Goal: Transaction & Acquisition: Download file/media

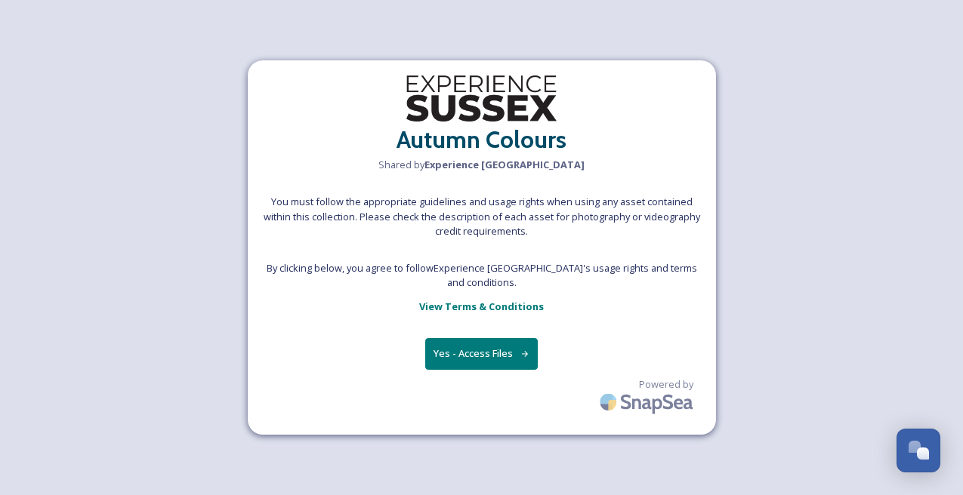
click at [508, 344] on button "Yes - Access Files" at bounding box center [481, 353] width 113 height 31
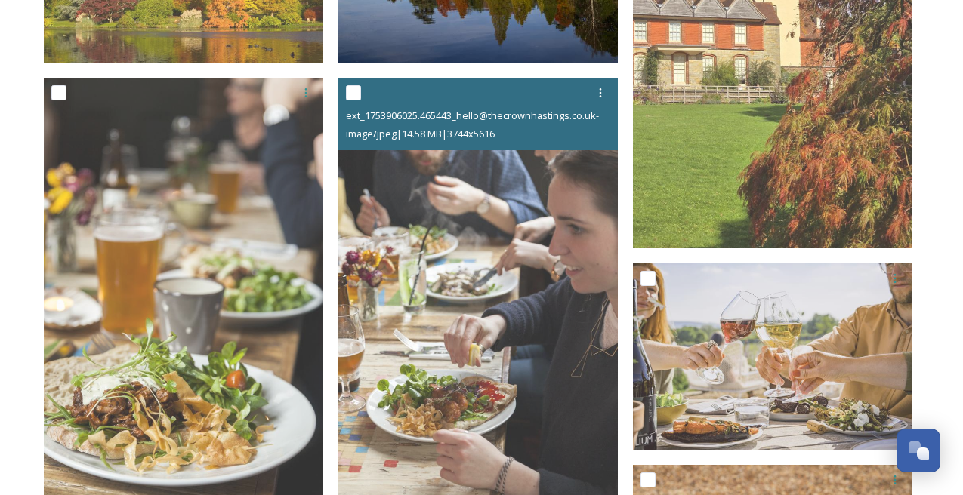
scroll to position [590, 0]
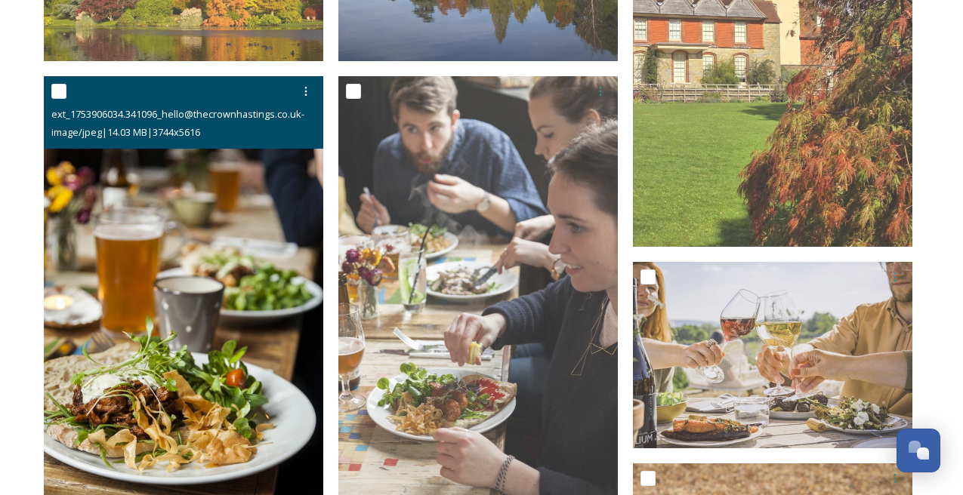
click at [61, 102] on div at bounding box center [185, 91] width 268 height 27
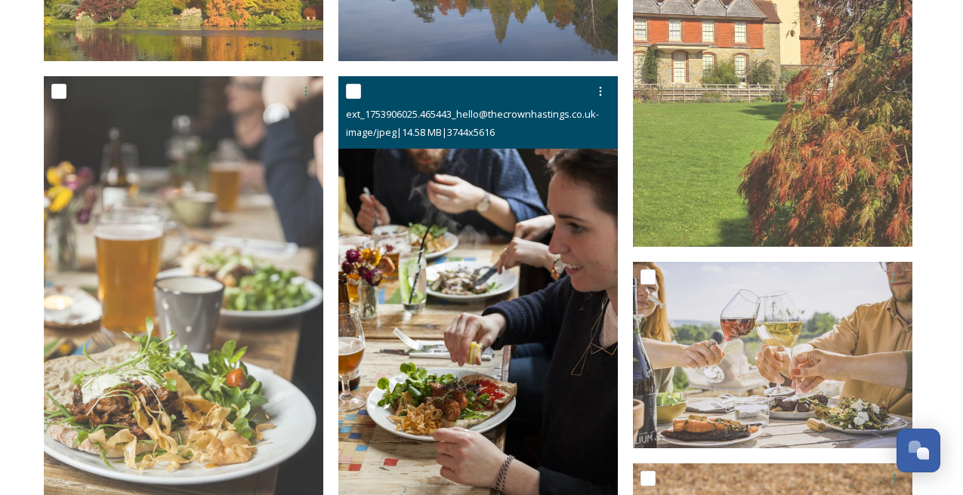
click at [359, 93] on input "checkbox" at bounding box center [353, 91] width 15 height 15
checkbox input "true"
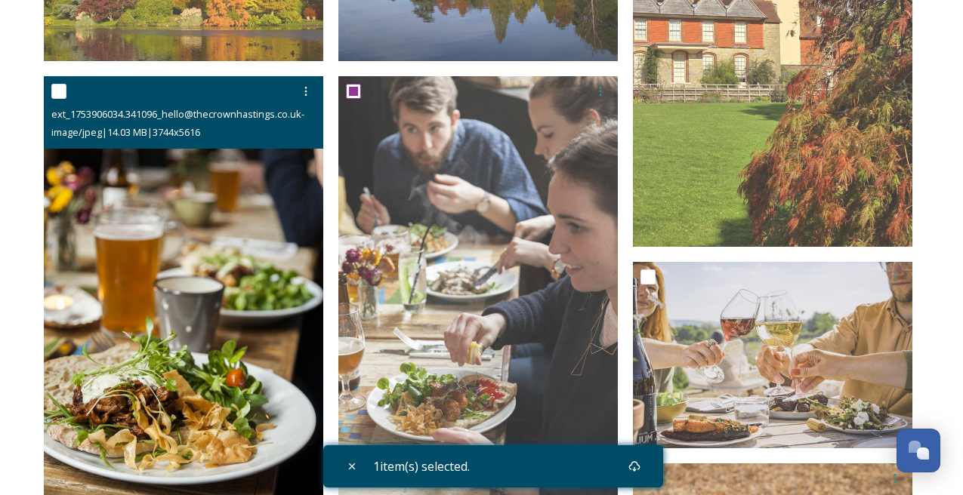
click at [62, 85] on input "checkbox" at bounding box center [58, 91] width 15 height 15
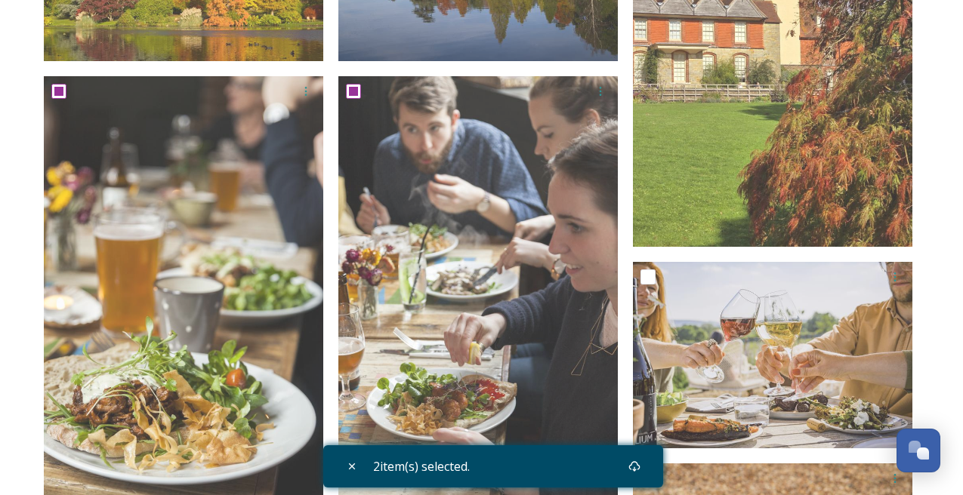
click at [611, 469] on div "2 item(s) selected." at bounding box center [493, 467] width 340 height 42
click at [654, 472] on div "2 item(s) selected." at bounding box center [493, 467] width 340 height 42
click at [640, 470] on icon at bounding box center [634, 467] width 12 height 12
click at [373, 461] on span "2 item(s) selected." at bounding box center [421, 467] width 97 height 18
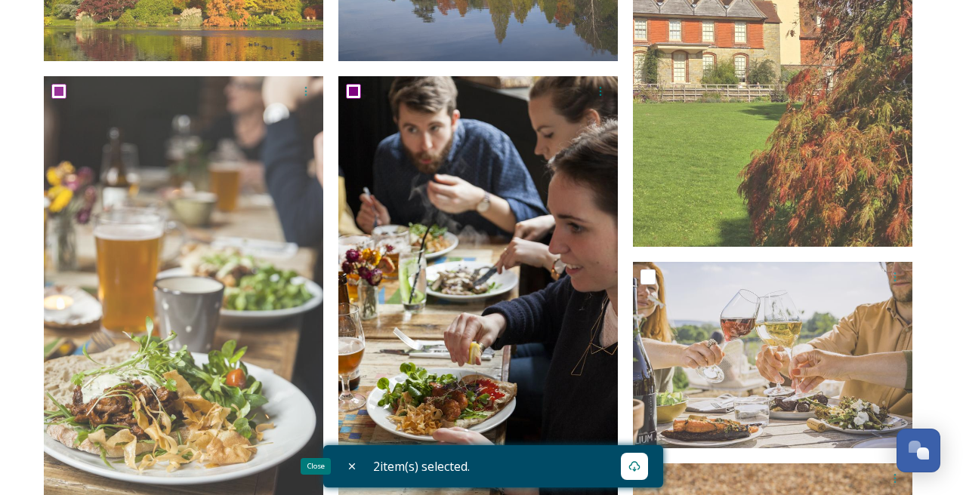
click at [352, 462] on icon at bounding box center [352, 467] width 12 height 12
checkbox input "false"
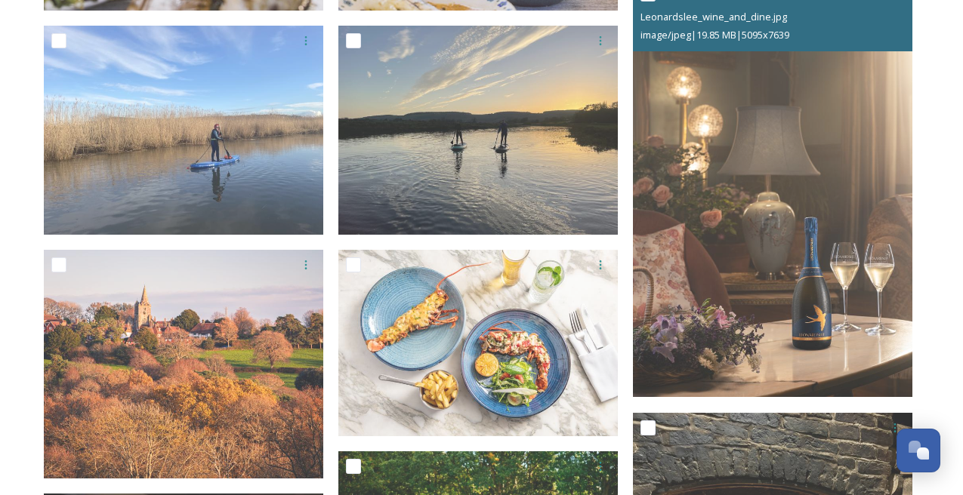
scroll to position [1516, 0]
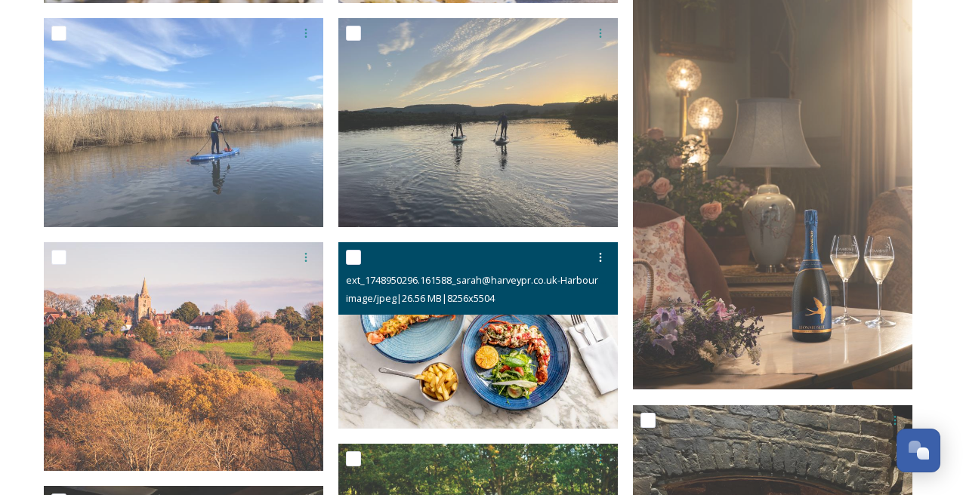
click at [356, 258] on input "checkbox" at bounding box center [353, 257] width 15 height 15
checkbox input "true"
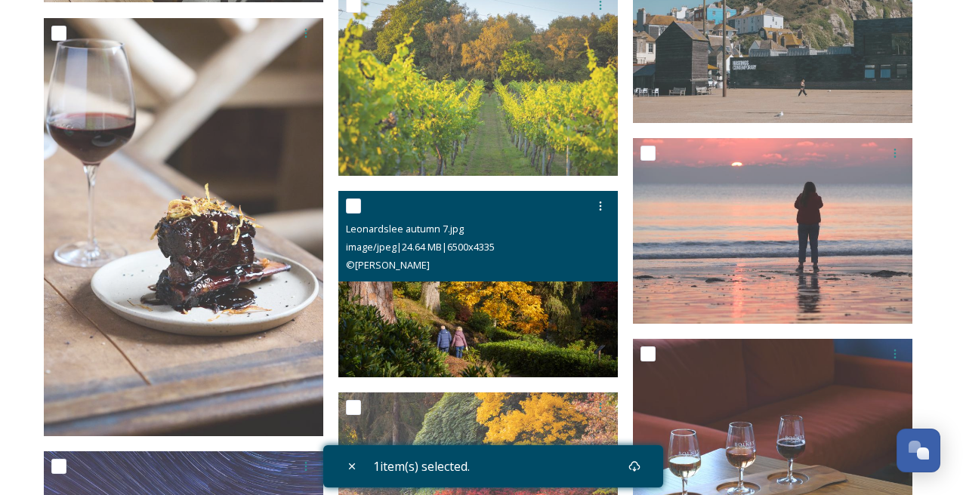
scroll to position [2374, 0]
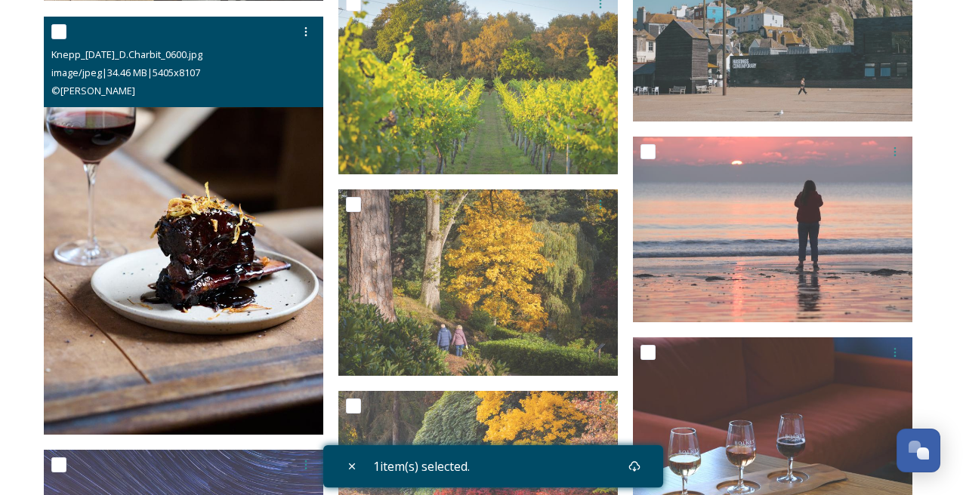
click at [57, 32] on input "checkbox" at bounding box center [58, 31] width 15 height 15
click at [51, 32] on input "checkbox" at bounding box center [58, 31] width 15 height 15
checkbox input "false"
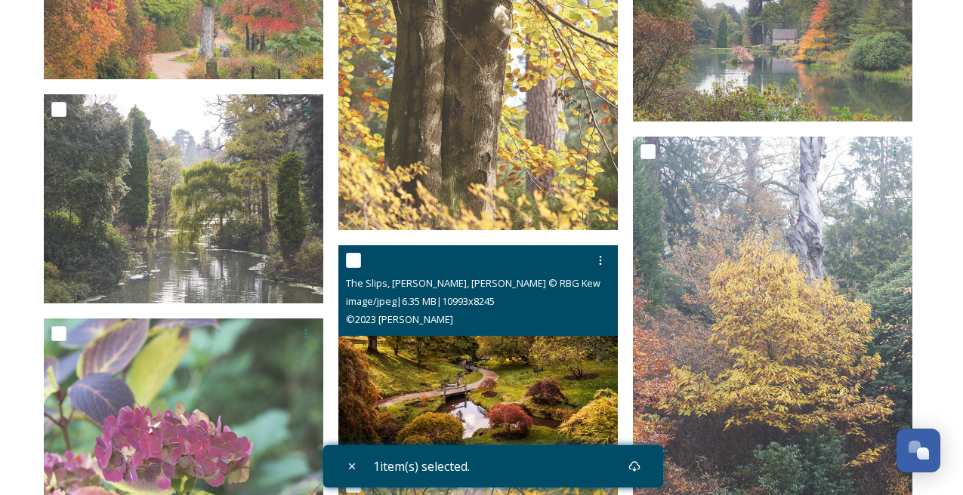
scroll to position [5008, 0]
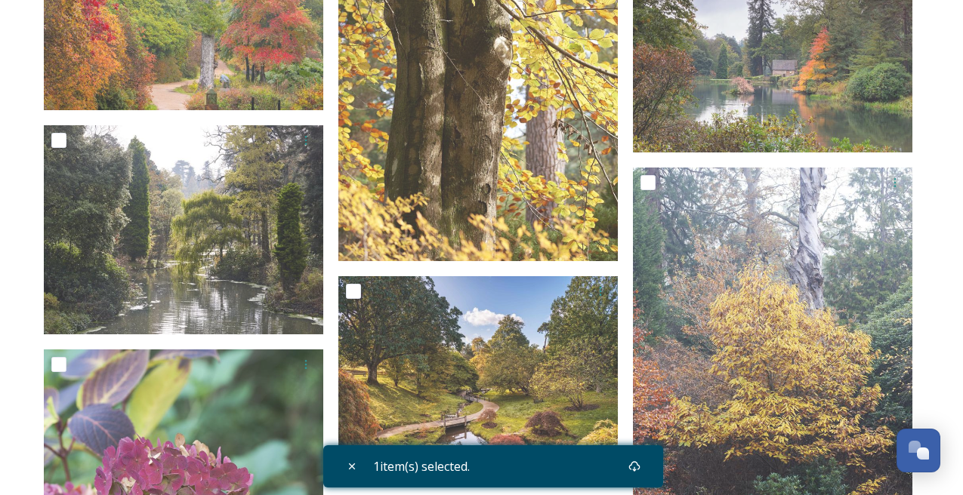
click at [608, 470] on div "1 item(s) selected." at bounding box center [493, 467] width 340 height 42
click at [629, 471] on div "Download" at bounding box center [634, 466] width 27 height 27
